Goal: Communication & Community: Ask a question

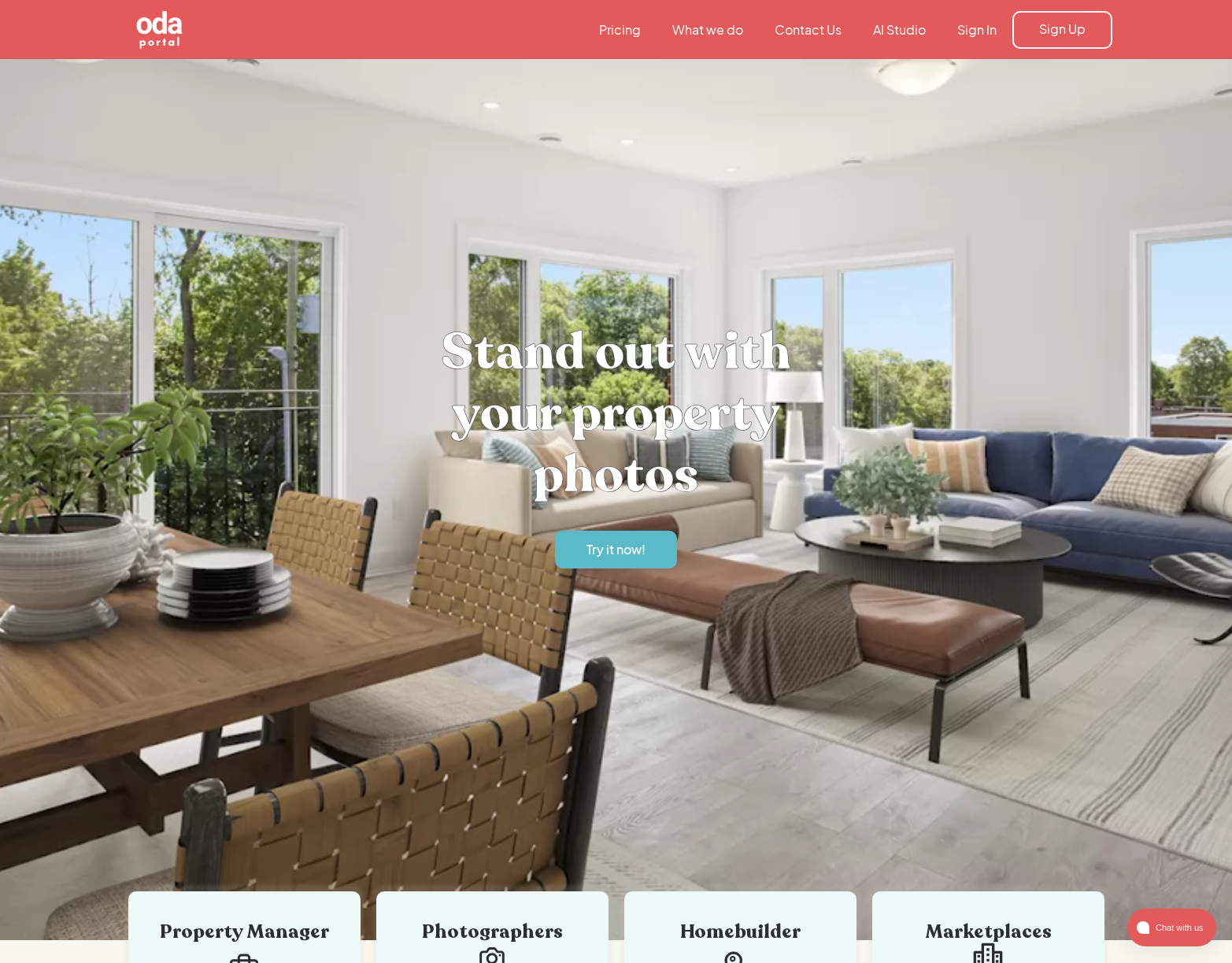
click at [813, 28] on link "Contact Us" at bounding box center [807, 30] width 98 height 17
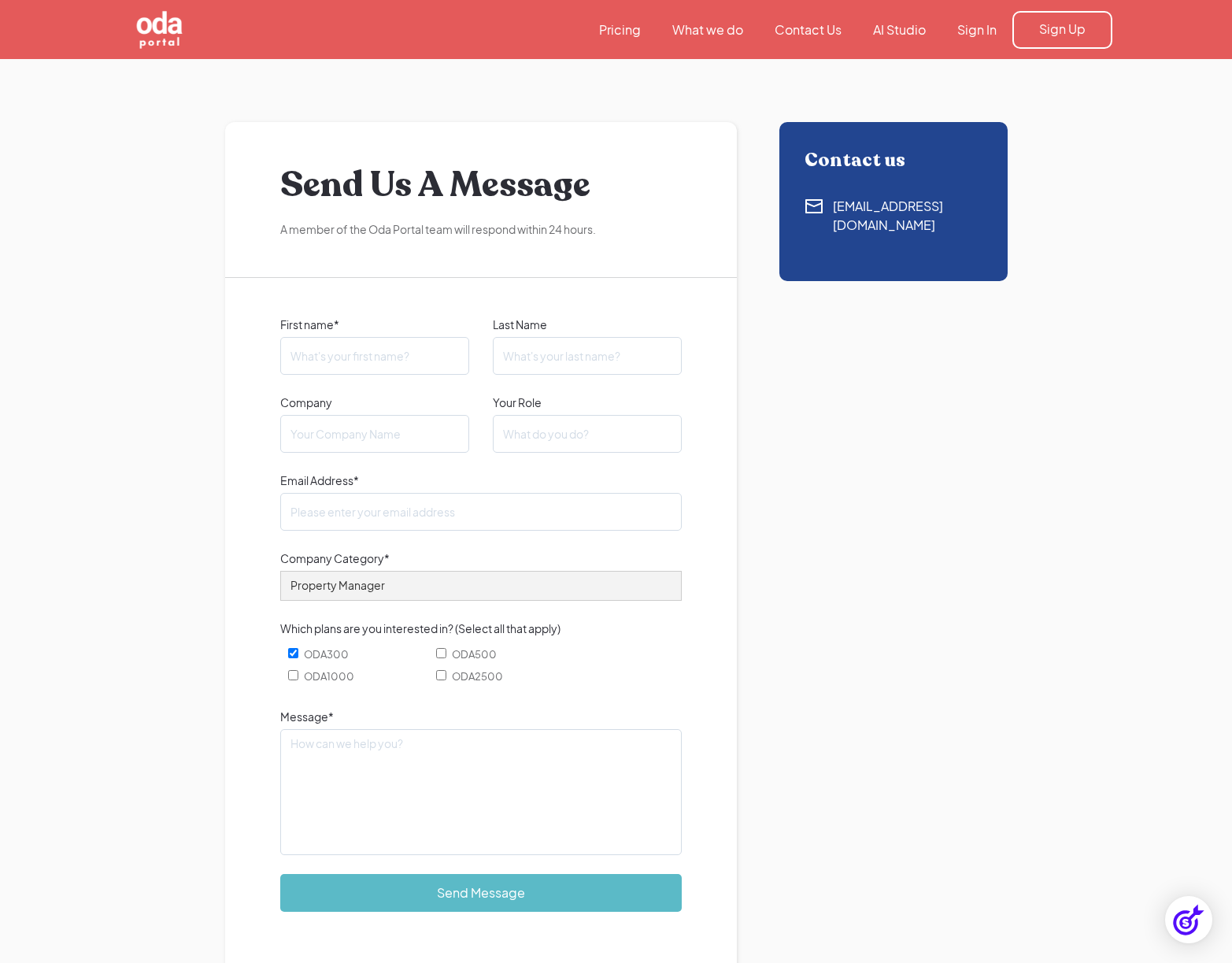
type input "[PERSON_NAME]"
type input "[PERSON_NAME][EMAIL_ADDRESS][PERSON_NAME][DOMAIN_NAME]"
click at [374, 446] on input "Company" at bounding box center [374, 433] width 189 height 37
type input "M.E Designs Studio"
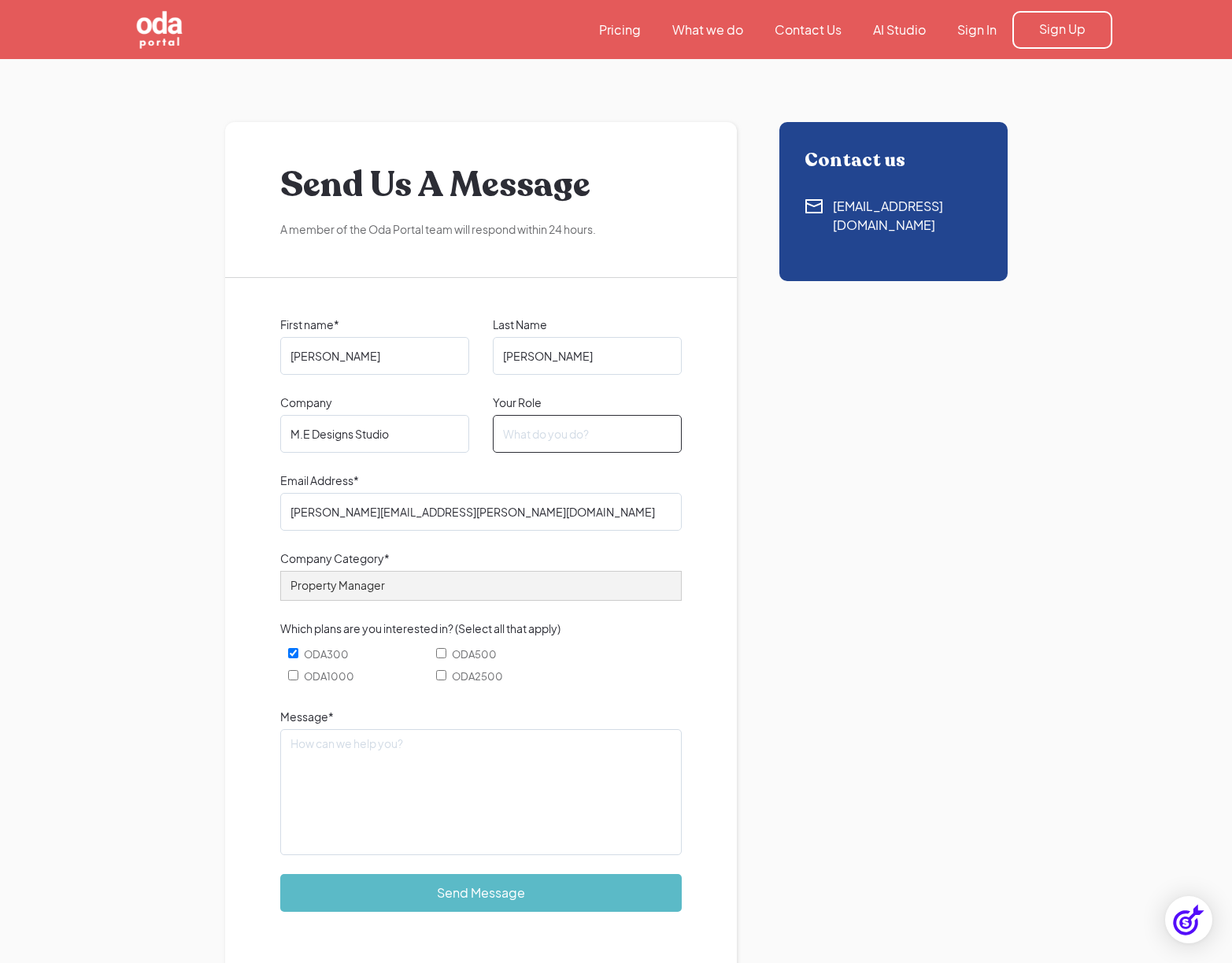
click at [552, 431] on input "Your Role" at bounding box center [586, 433] width 189 height 37
type input "Creative Services Director"
click at [290, 656] on input "ODA300" at bounding box center [294, 653] width 10 height 10
checkbox input "false"
click at [353, 798] on textarea "Message*" at bounding box center [480, 792] width 401 height 126
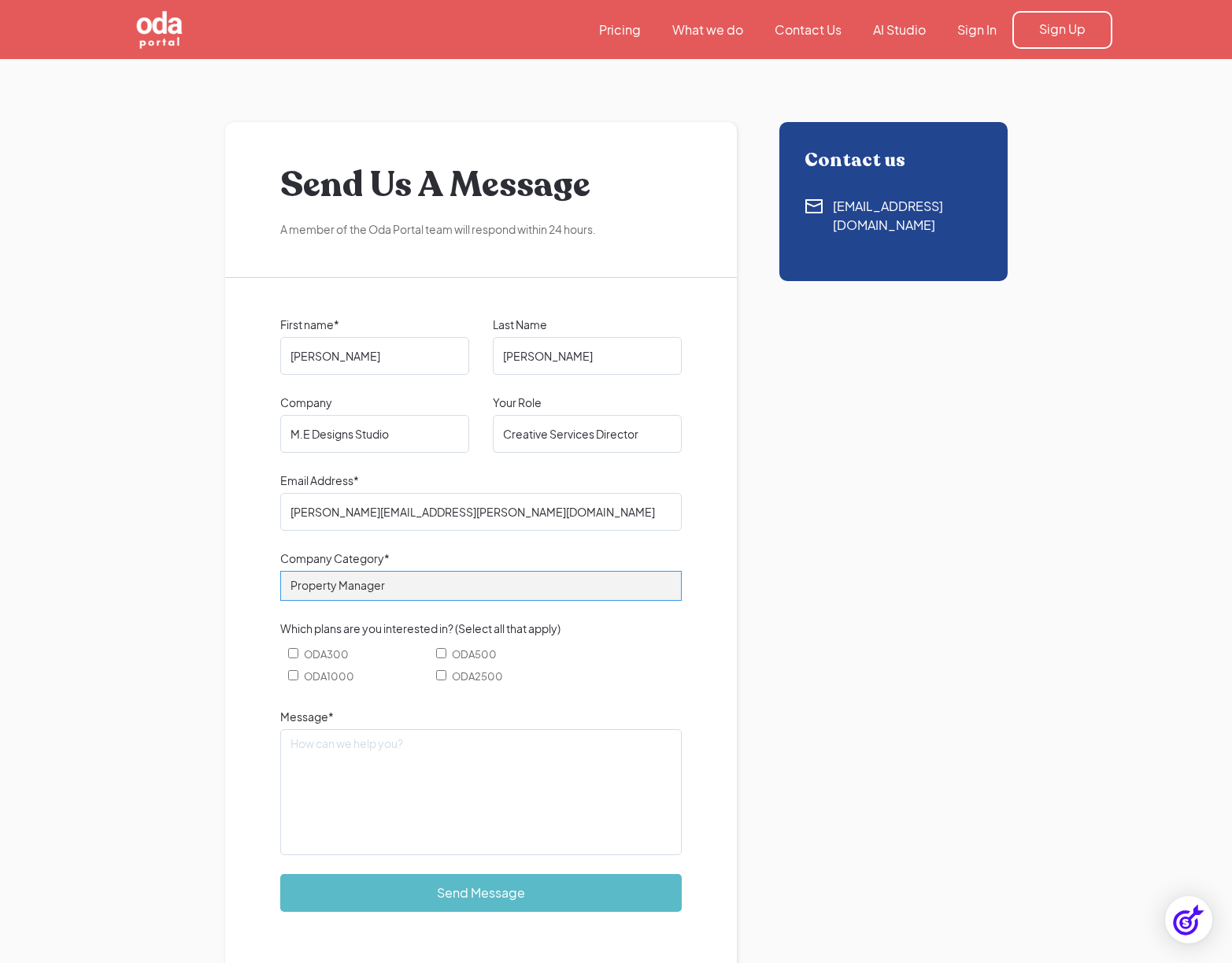
click at [394, 589] on select "Property Manager Builder Realtor Photographer Retail Other" at bounding box center [480, 586] width 401 height 30
select select "Other"
click at [280, 571] on select "Property Manager Builder Realtor Photographer Retail Other" at bounding box center [480, 586] width 401 height 30
click at [371, 588] on select "Property Manager Builder Realtor Photographer Retail Other" at bounding box center [480, 586] width 401 height 30
click at [280, 571] on select "Property Manager Builder Realtor Photographer Retail Other" at bounding box center [480, 586] width 401 height 30
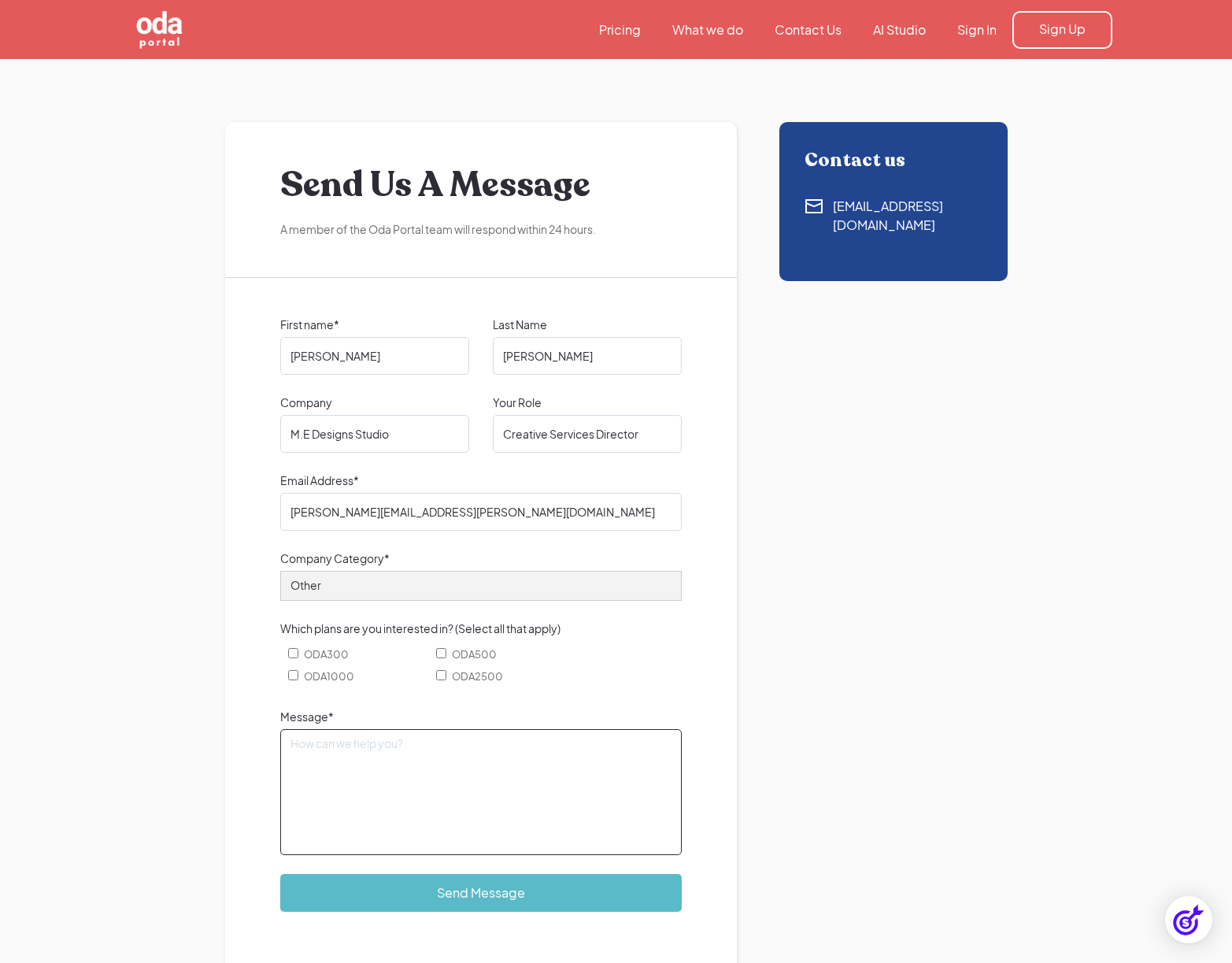
click at [352, 746] on textarea "Message*" at bounding box center [480, 792] width 401 height 126
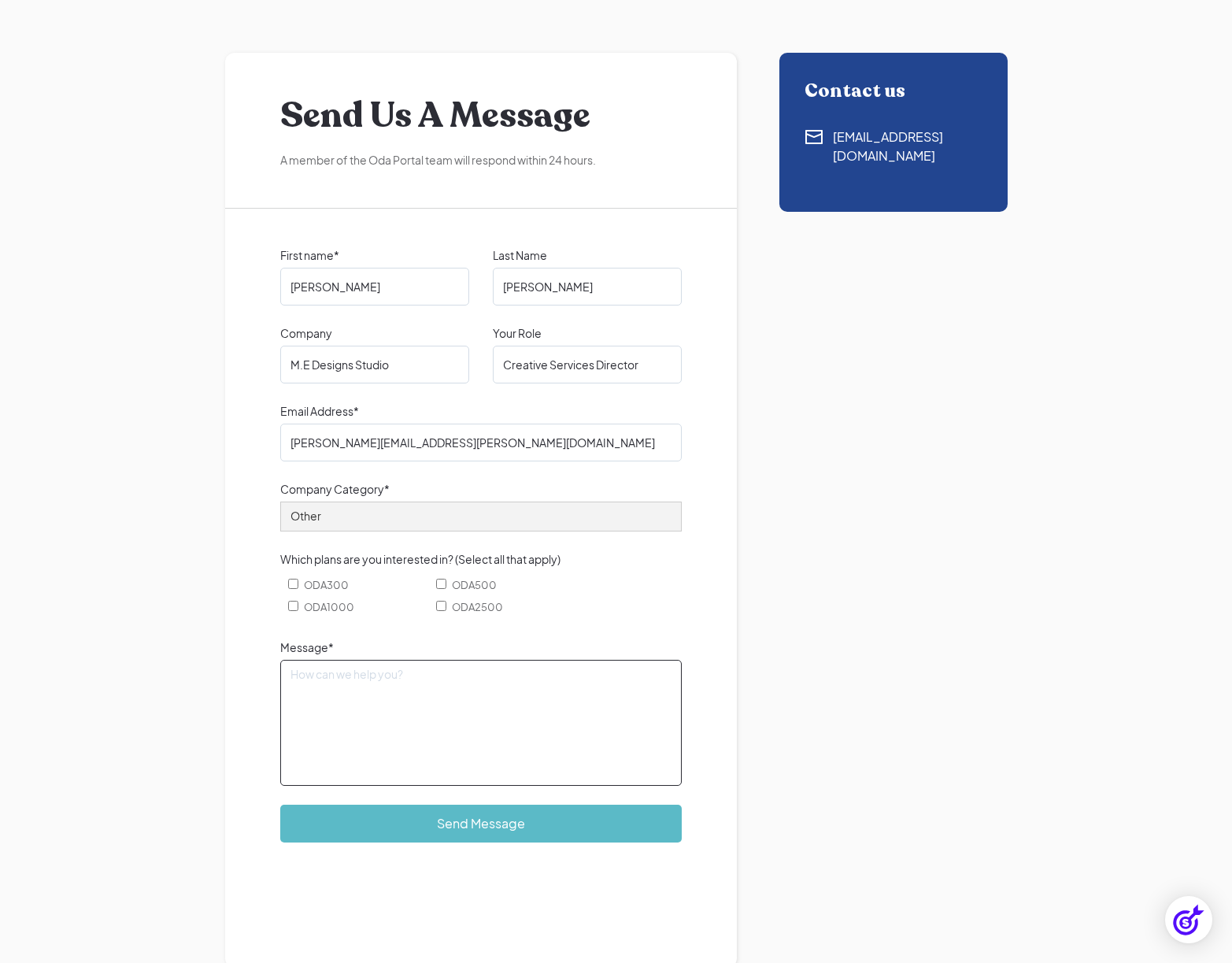
scroll to position [102, 0]
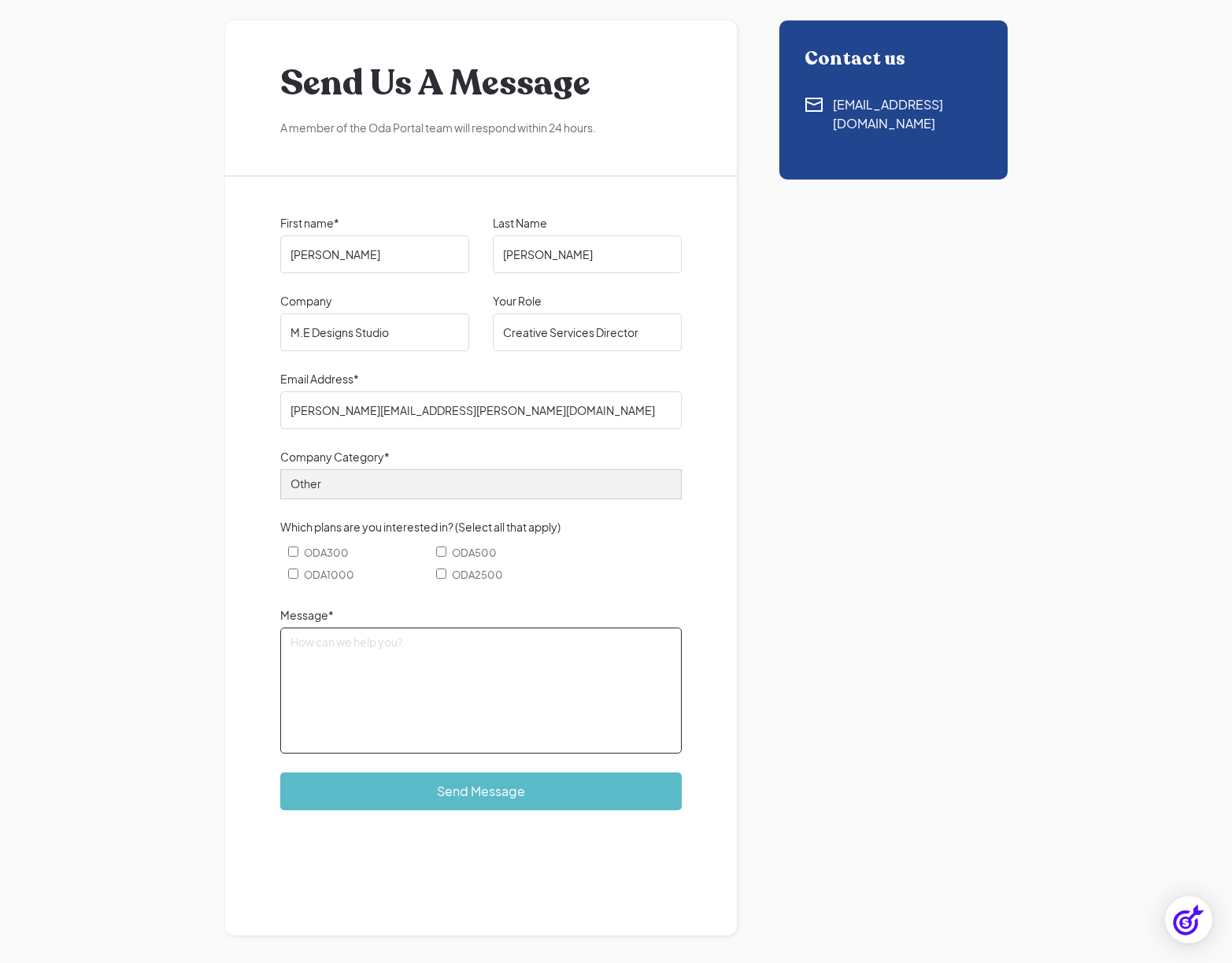
paste textarea "I have a real estate developer client who would like to add fences to two of th…"
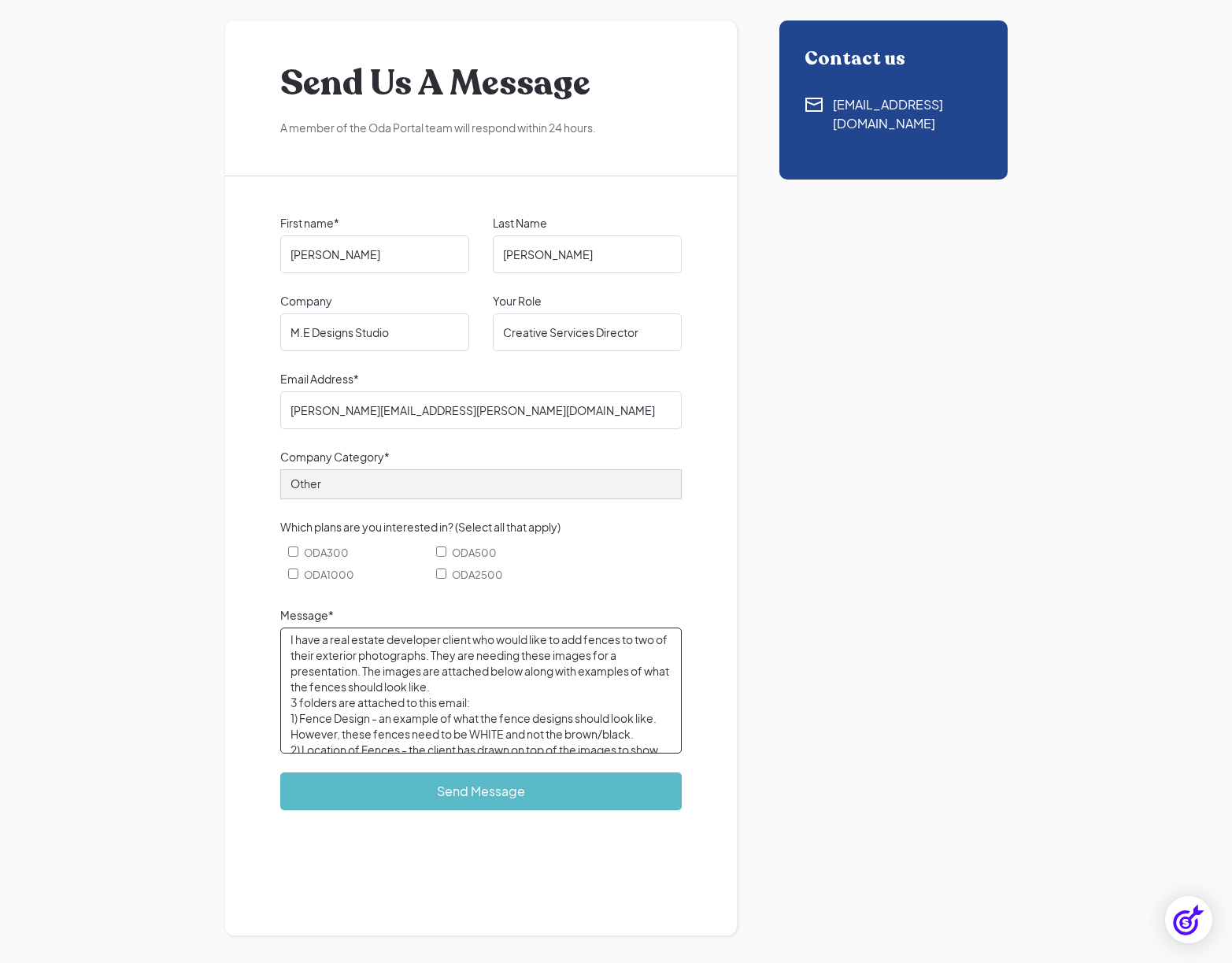
scroll to position [3, 0]
click at [625, 661] on textarea "I have a real estate developer client who would like to add fences to two of th…" at bounding box center [480, 690] width 401 height 126
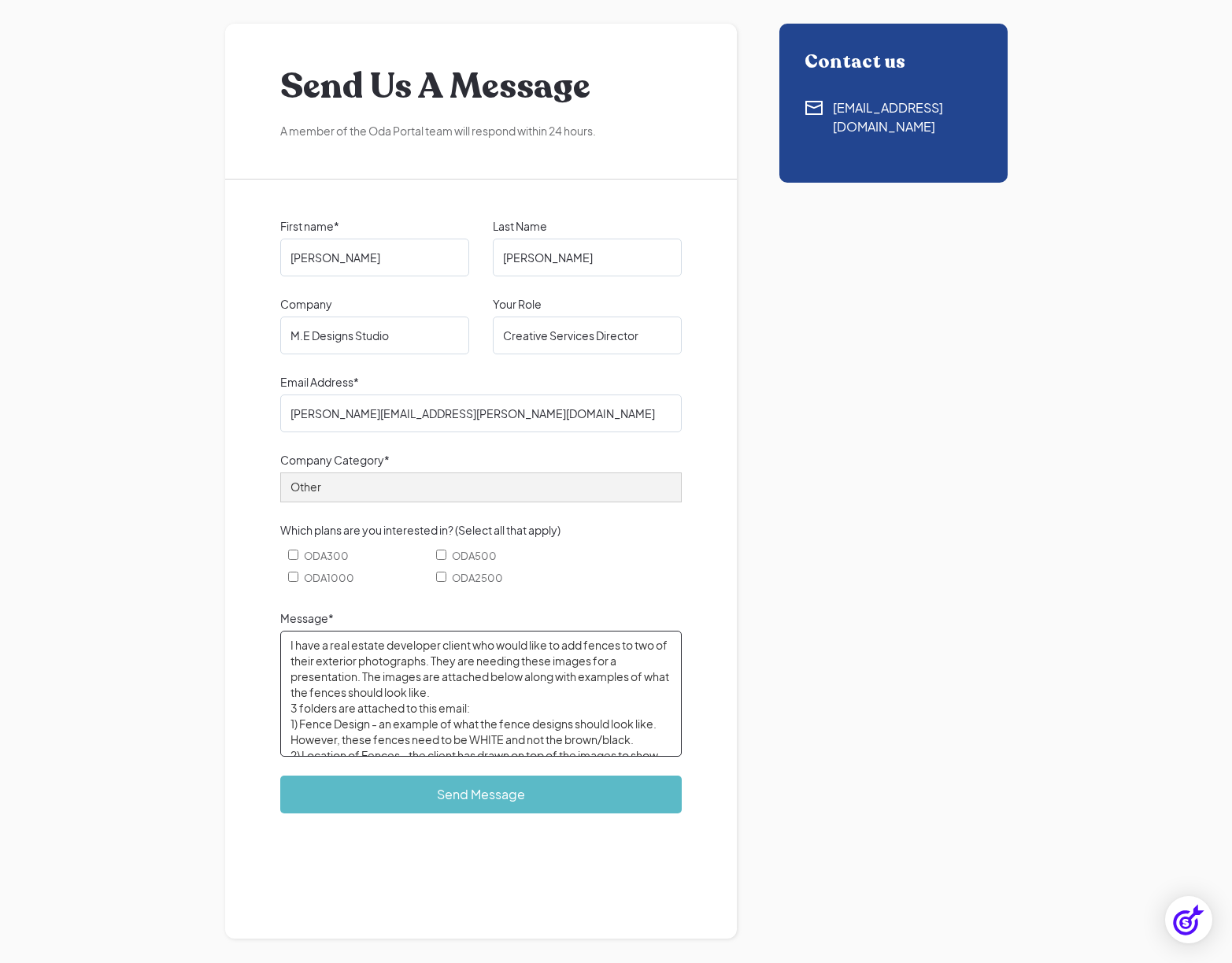
click at [447, 667] on textarea "I have a real estate developer client who would like to add fences to two of th…" at bounding box center [480, 694] width 401 height 126
click at [418, 673] on textarea "I have a real estate developer client who would like to add fences to two of th…" at bounding box center [480, 694] width 401 height 126
click at [501, 669] on textarea "I have a real estate developer client who would like to add fences to two of th…" at bounding box center [480, 694] width 401 height 126
drag, startPoint x: 505, startPoint y: 679, endPoint x: 581, endPoint y: 676, distance: 76.1
click at [581, 676] on textarea "I have a real estate developer client who would like to add fences to two of th…" at bounding box center [480, 694] width 401 height 126
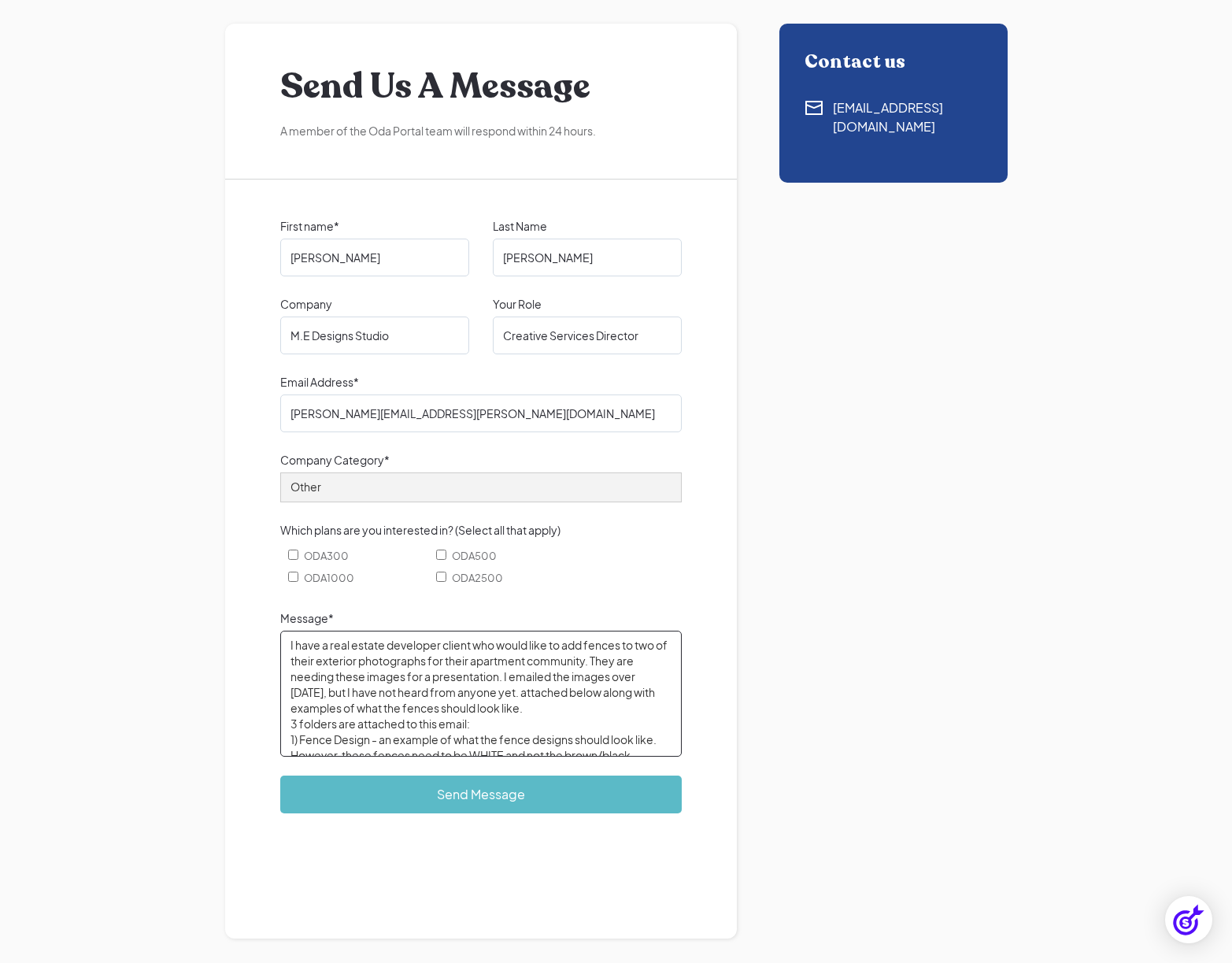
drag, startPoint x: 532, startPoint y: 696, endPoint x: 548, endPoint y: 703, distance: 17.5
click at [547, 712] on textarea "I have a real estate developer client who would like to add fences to two of th…" at bounding box center [480, 694] width 401 height 126
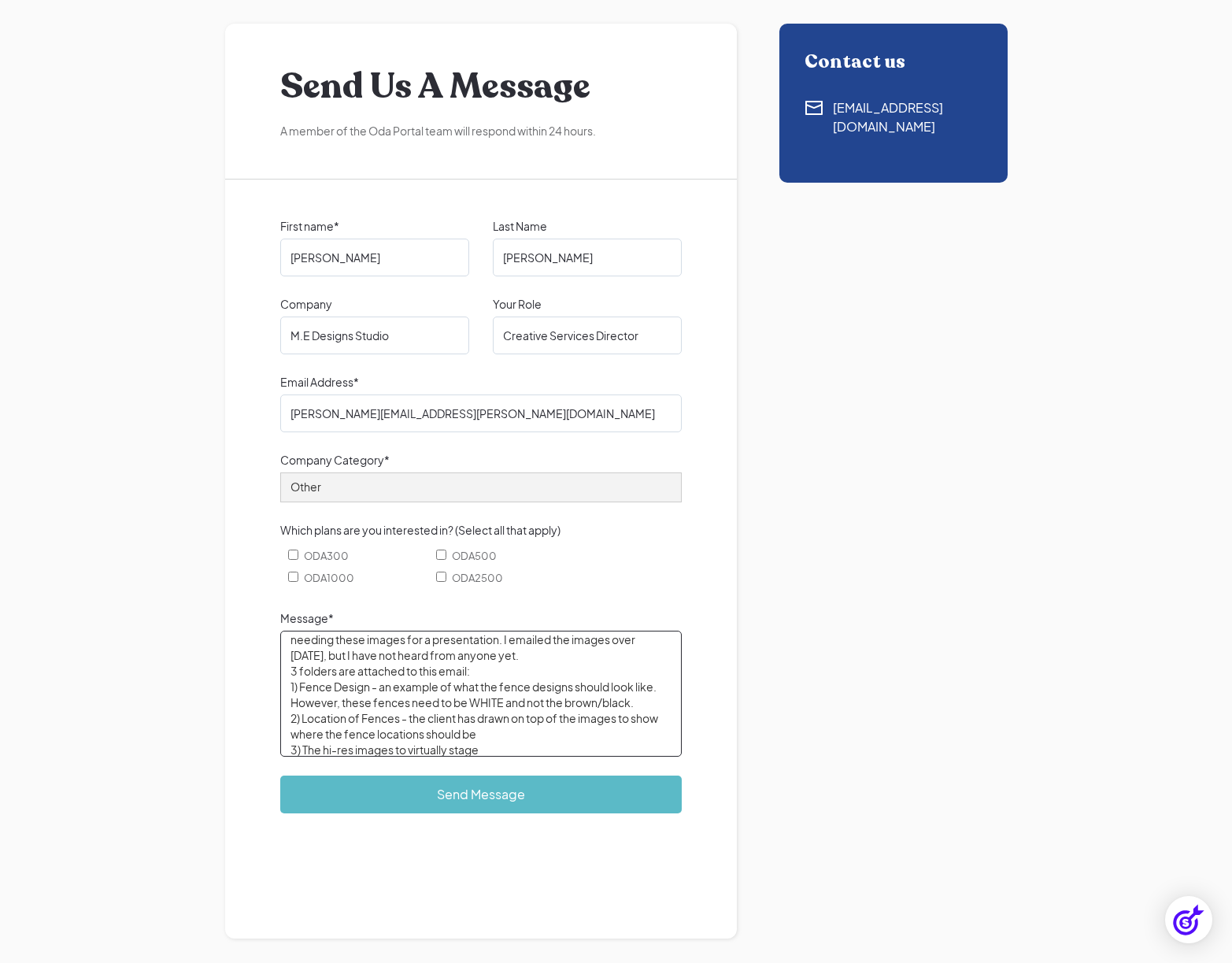
click at [290, 672] on textarea "I have a real estate developer client who would like to add fences to two of th…" at bounding box center [480, 694] width 401 height 126
click at [437, 673] on textarea "I have a real estate developer client who would like to add fences to two of th…" at bounding box center [480, 694] width 401 height 126
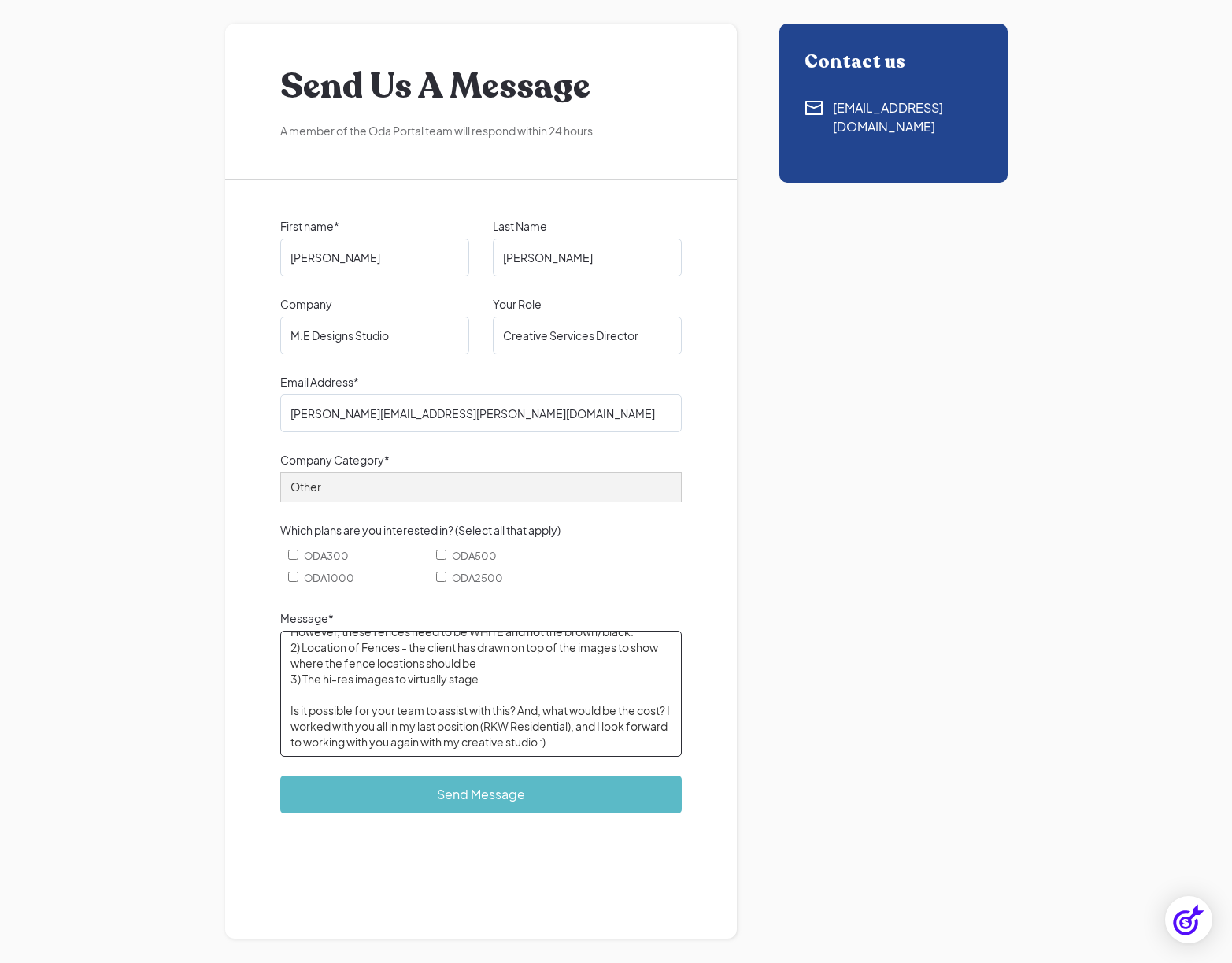
scroll to position [109, 0]
click at [381, 734] on textarea "I have a real estate developer client who would like to add fences to two of th…" at bounding box center [480, 694] width 401 height 126
click at [523, 727] on textarea "I have a real estate developer client who would like to add fences to two of th…" at bounding box center [480, 694] width 401 height 126
click at [620, 745] on textarea "I have a real estate developer client who would like to add fences to two of th…" at bounding box center [480, 694] width 401 height 126
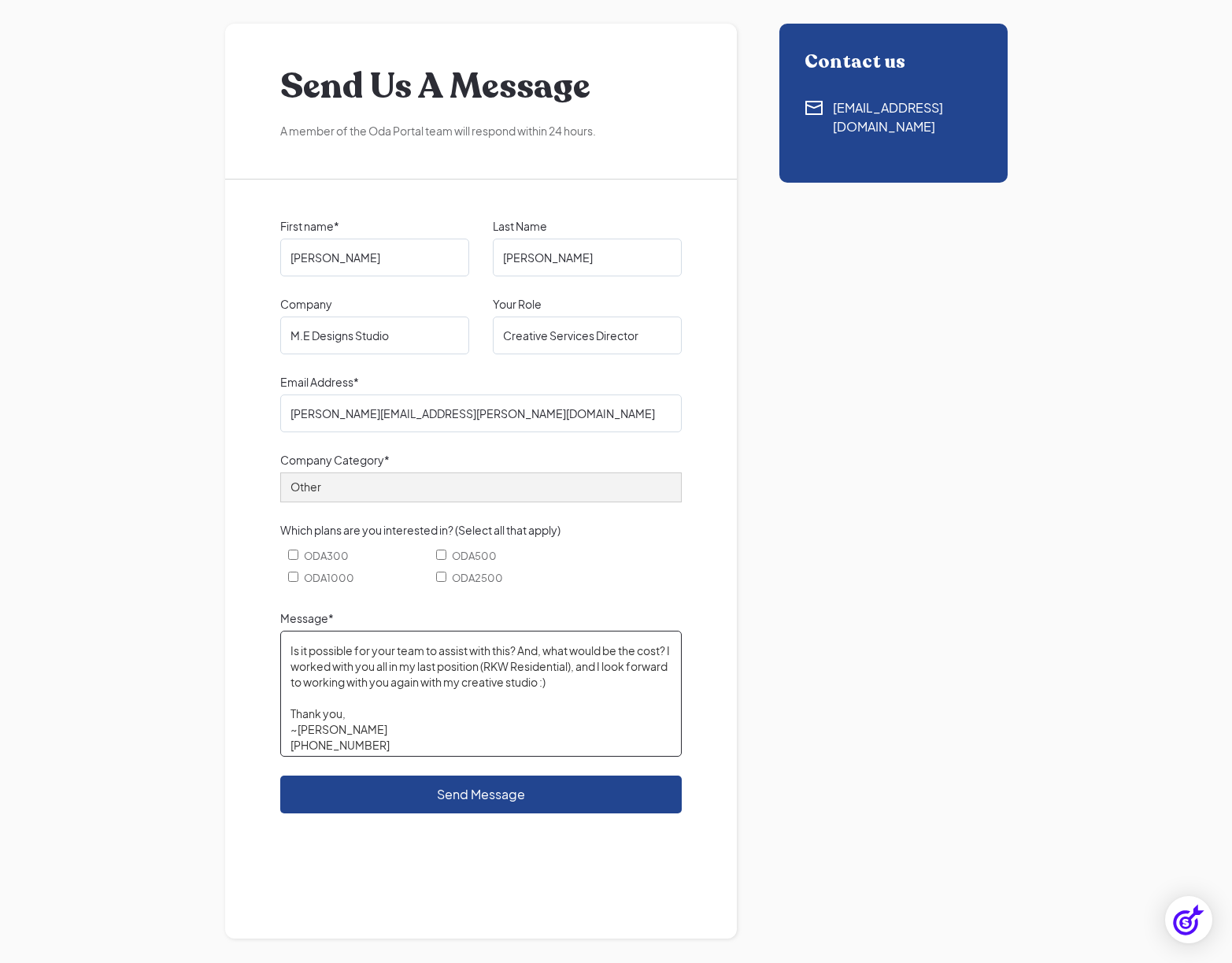
scroll to position [171, 0]
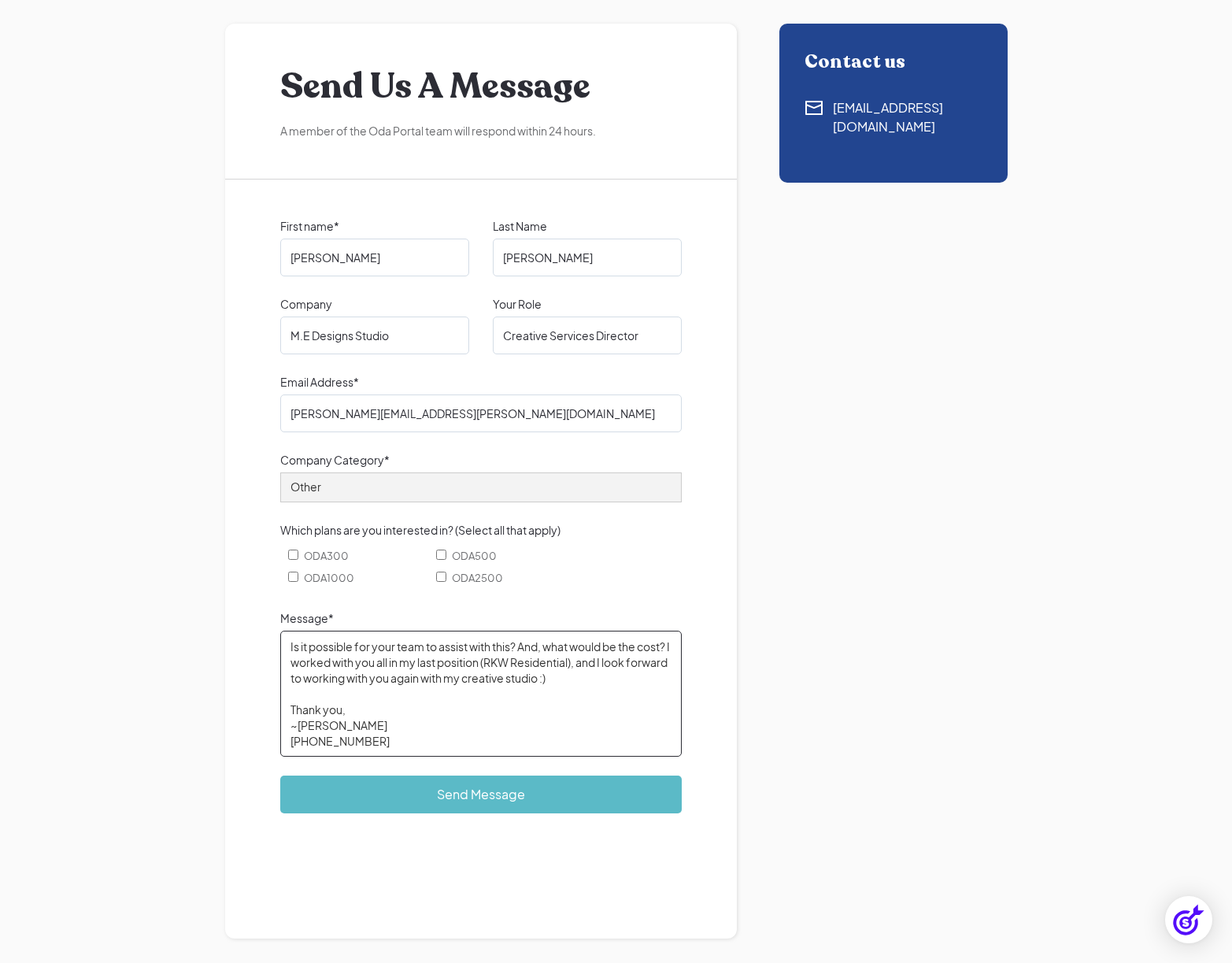
type textarea "I have a real estate developer client who would like to add fences to two of th…"
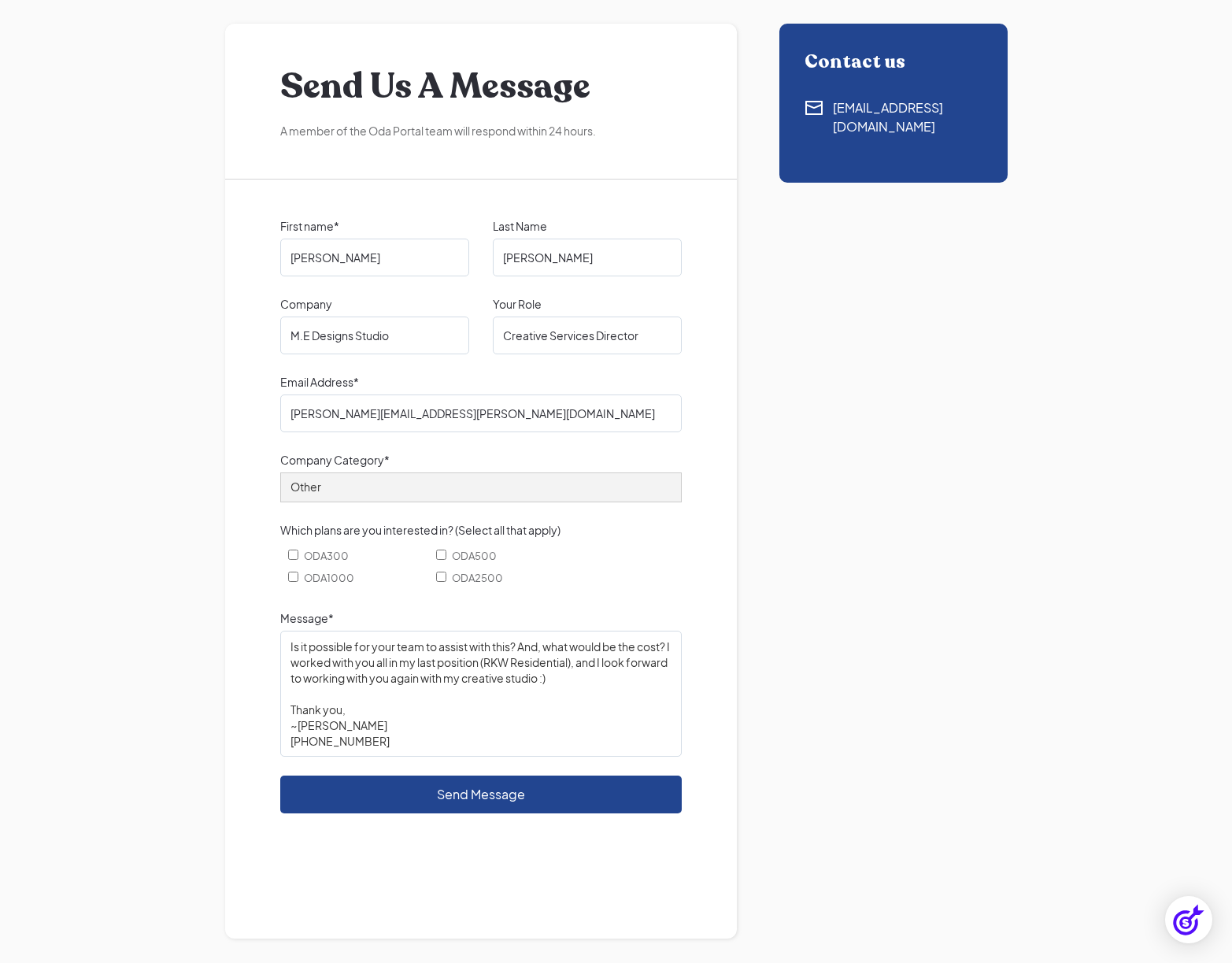
click at [501, 790] on input "Send Message" at bounding box center [480, 794] width 401 height 37
type input "Please wait..."
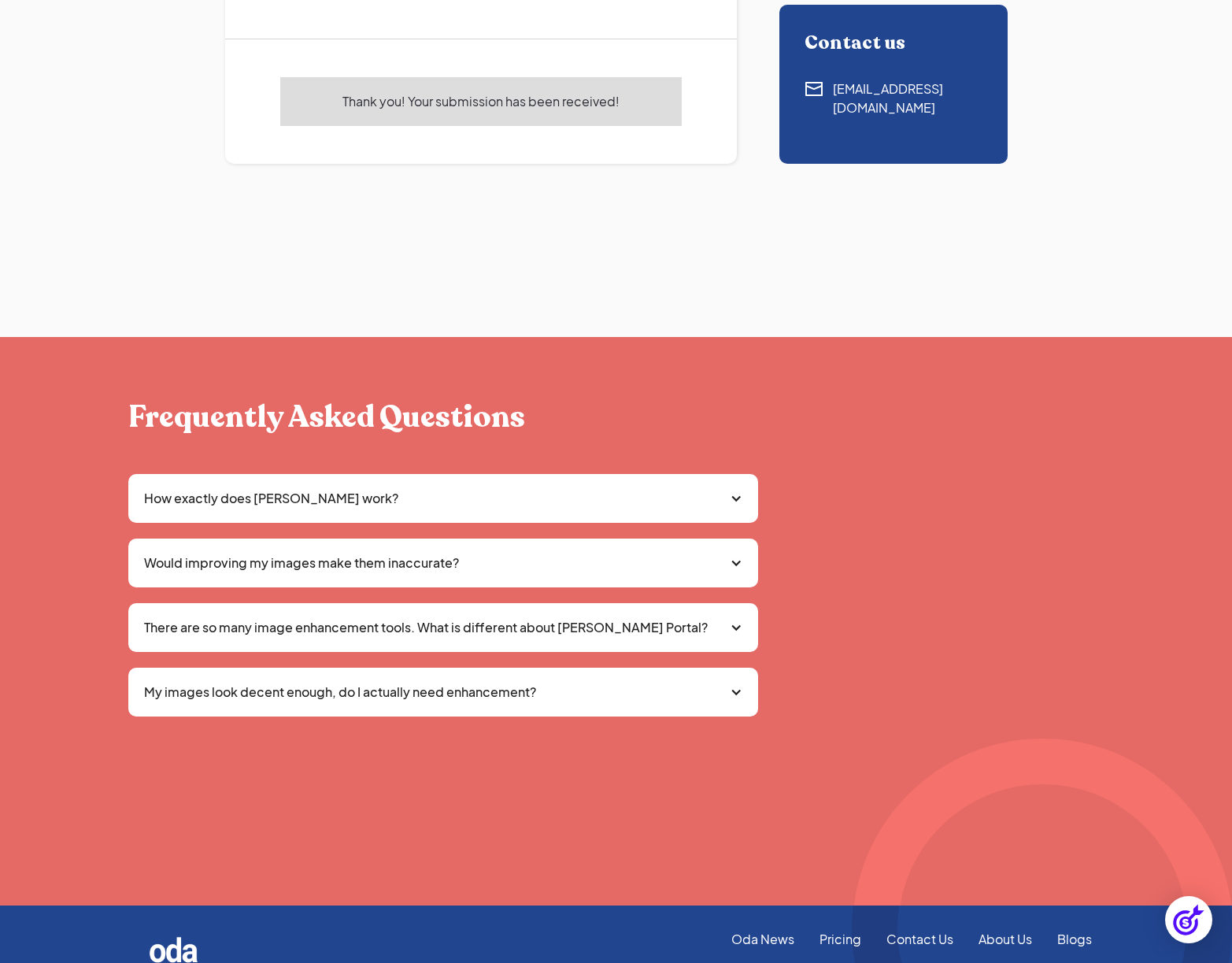
scroll to position [240, 0]
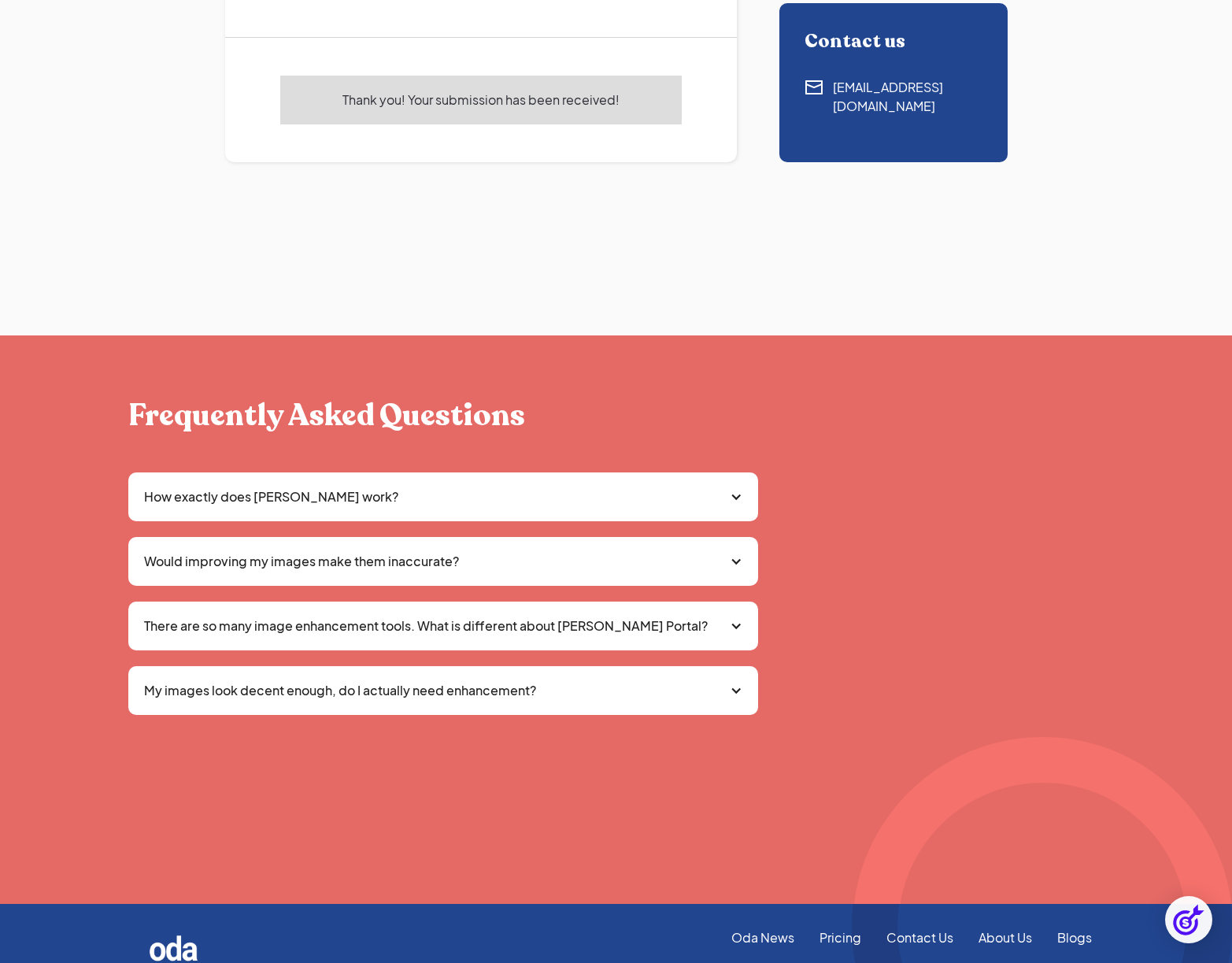
click at [1182, 931] on img at bounding box center [1189, 920] width 36 height 37
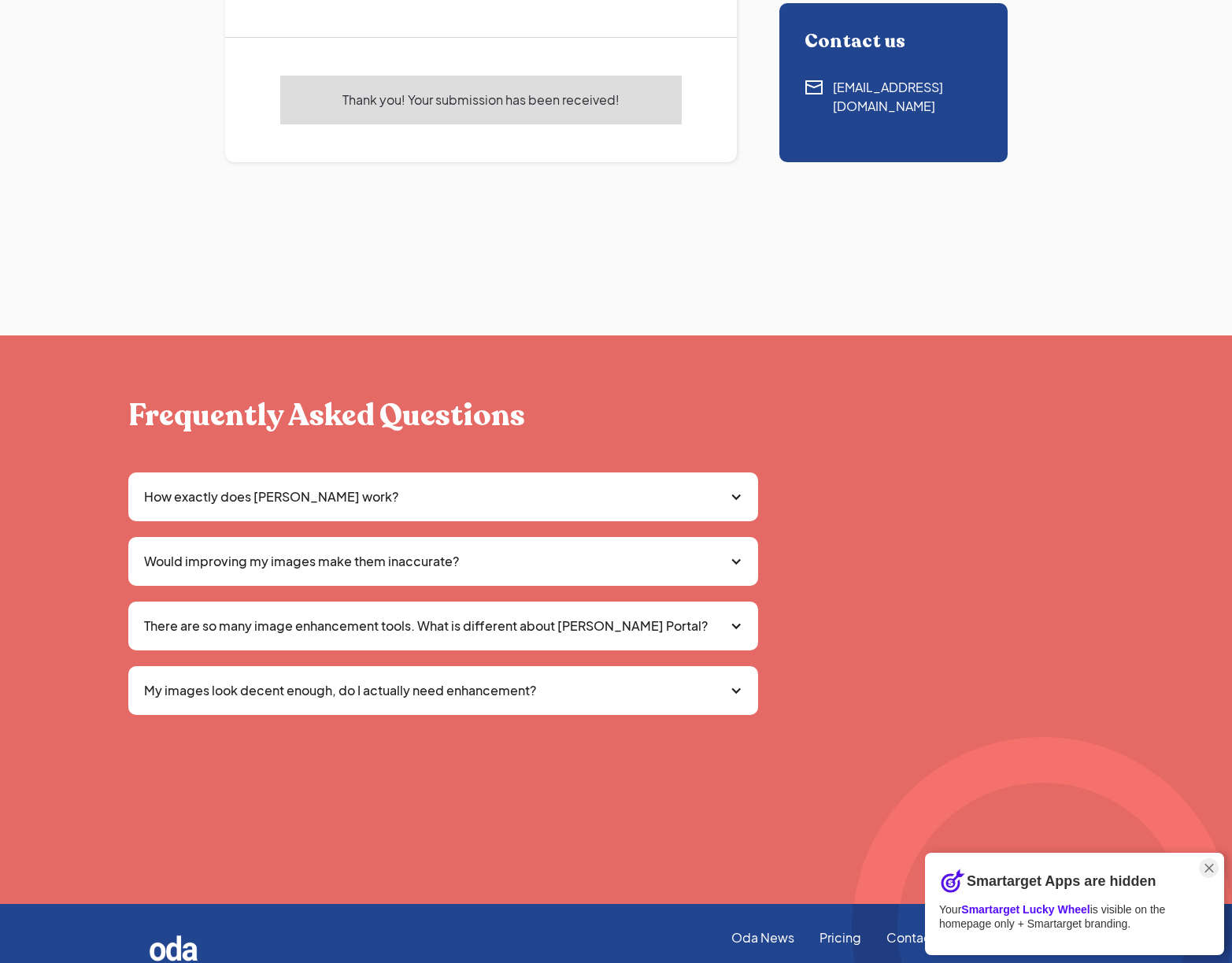
click at [333, 822] on div "Frequently Asked Questions How exactly does [PERSON_NAME] work? Oda Portal firs…" at bounding box center [616, 620] width 1232 height 568
click at [1207, 867] on img "Close Smartarget Popup" at bounding box center [1209, 867] width 16 height 20
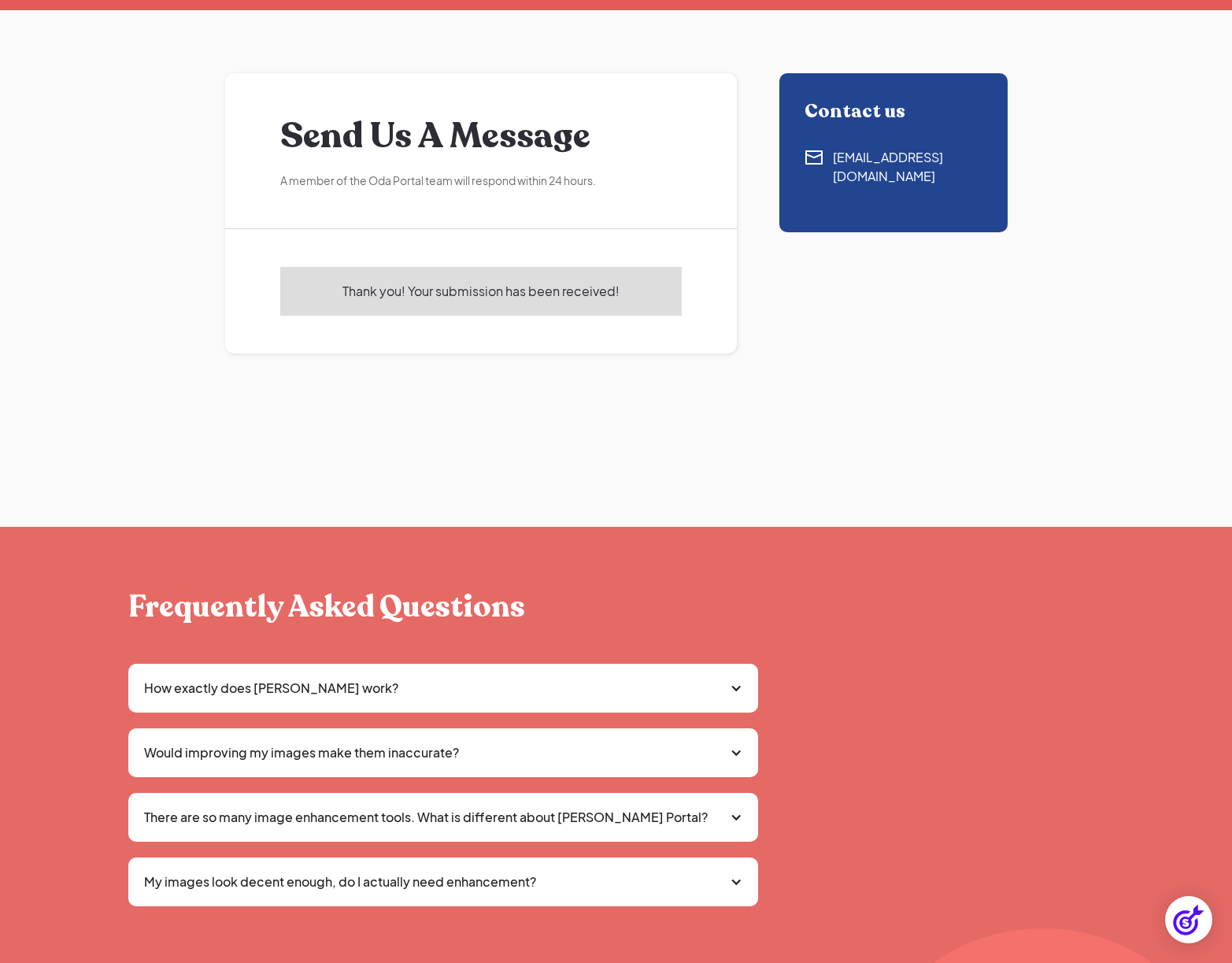
scroll to position [0, 0]
